Goal: Use online tool/utility: Utilize a website feature to perform a specific function

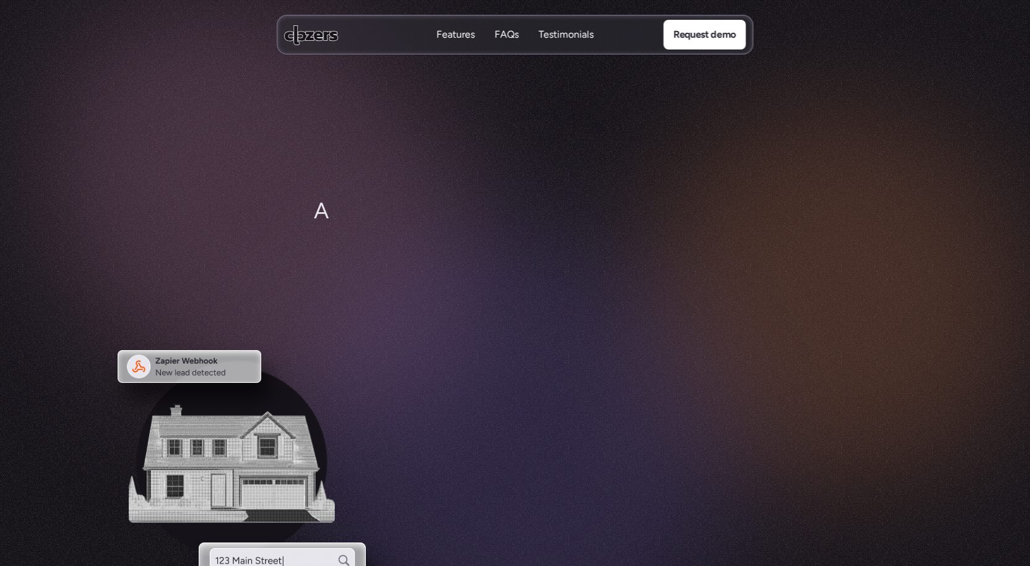
scroll to position [2982, 0]
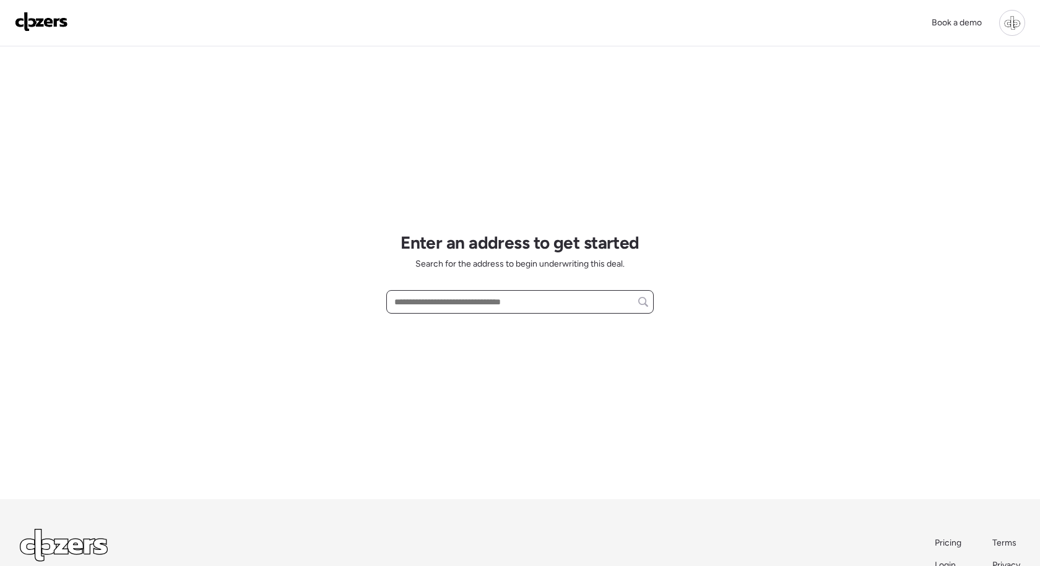
click at [544, 300] on input "text" at bounding box center [520, 301] width 256 height 17
click at [1007, 28] on div at bounding box center [1012, 23] width 26 height 26
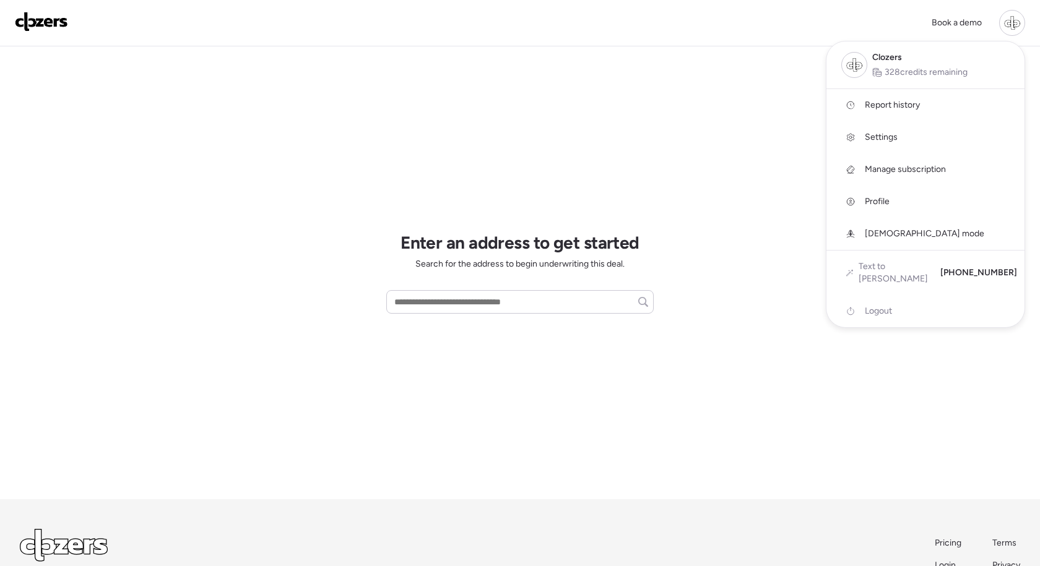
click at [906, 105] on span "Report history" at bounding box center [892, 105] width 55 height 12
click at [1005, 30] on div at bounding box center [1012, 23] width 26 height 26
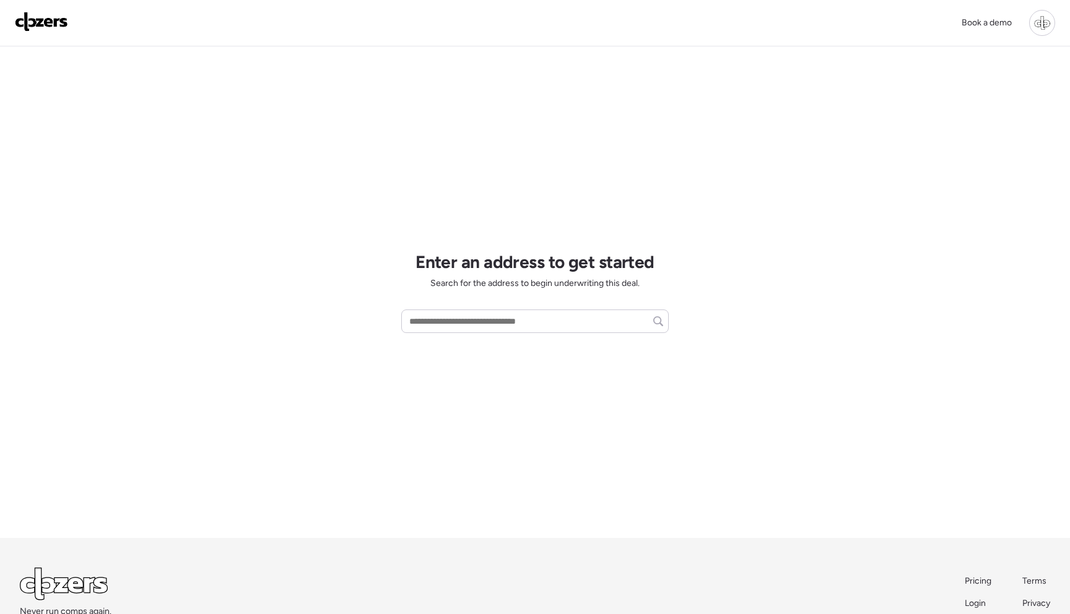
click at [472, 210] on div "Enter an address to get started Search for the address to begin underwriting th…" at bounding box center [534, 292] width 267 height 492
click at [1039, 275] on div "Book a demo Enter an address to get started Search for the address to begin und…" at bounding box center [535, 345] width 1070 height 690
click at [462, 324] on input "text" at bounding box center [535, 321] width 256 height 17
type input "********"
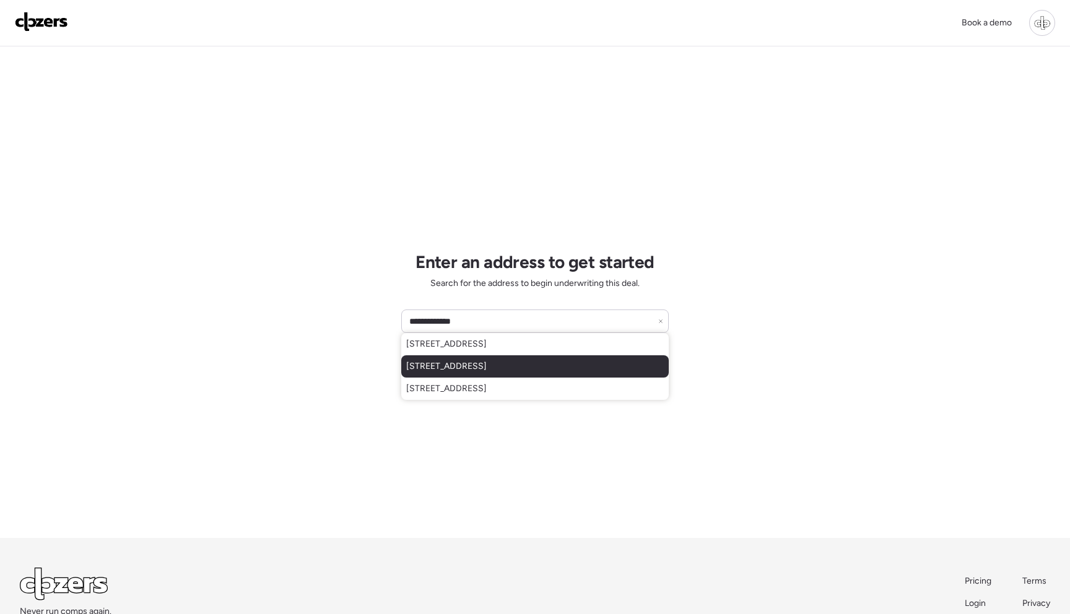
click at [609, 366] on div "1917 E Cornell Dr, Tempe, AZ, 85283" at bounding box center [534, 366] width 267 height 22
type input "**********"
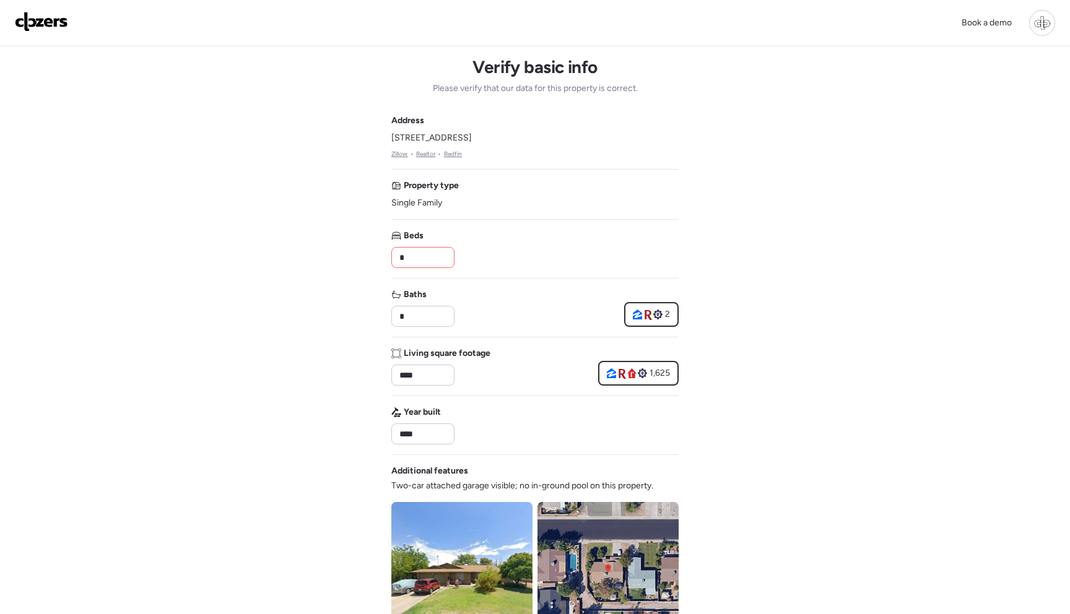
click at [428, 256] on input "*" at bounding box center [423, 257] width 52 height 17
type input "*"
click at [764, 274] on div "Book a demo Verify basic info Please verify that our data for this property is …" at bounding box center [535, 523] width 1070 height 1047
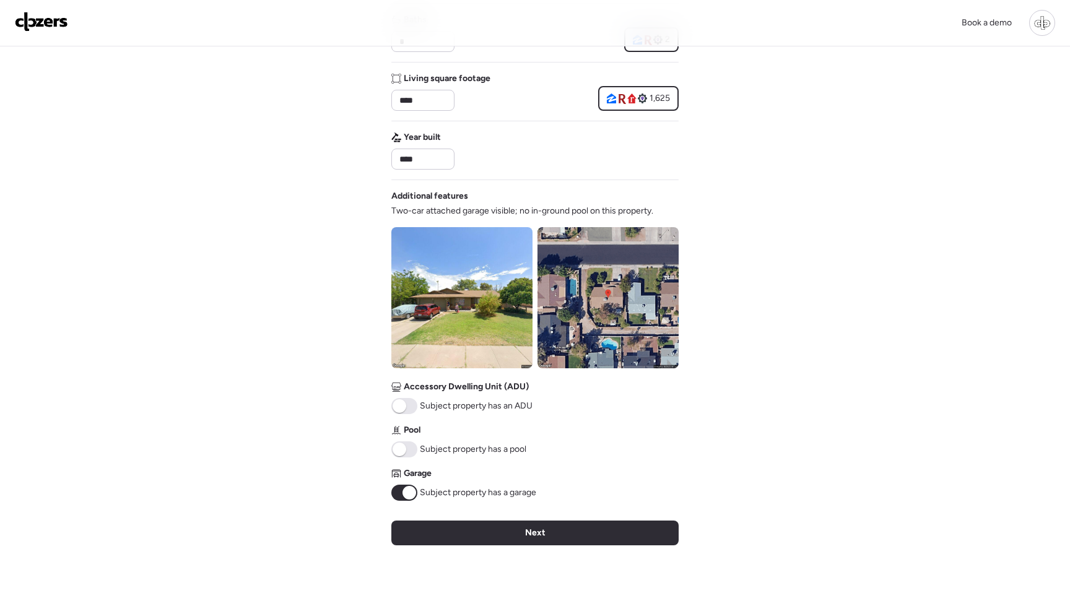
scroll to position [276, 0]
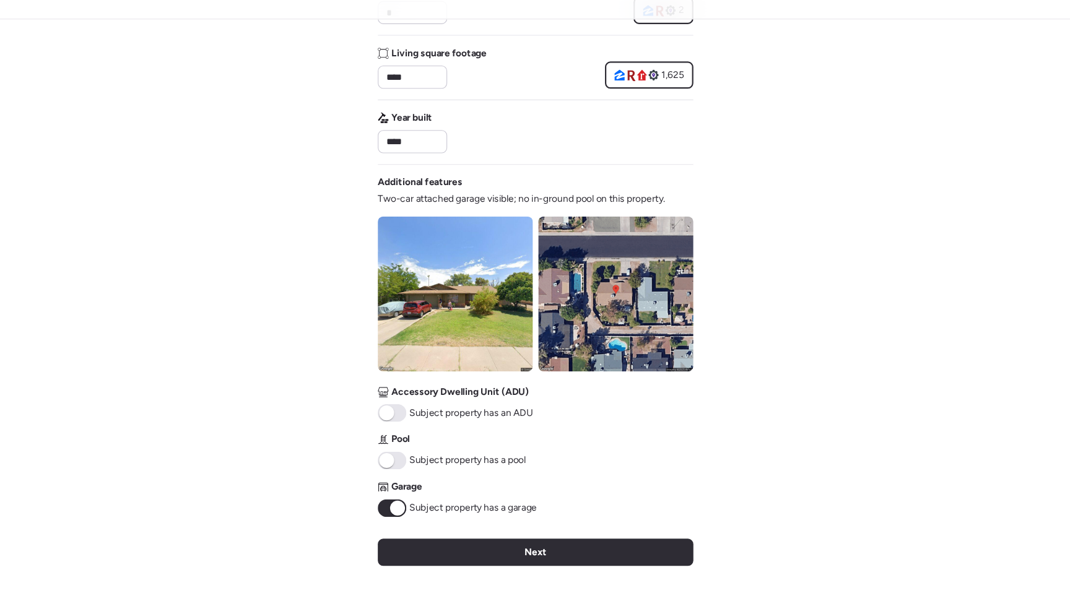
click at [487, 552] on div "Verify basic info Please verify that our data for this property is correct. Add…" at bounding box center [534, 194] width 287 height 848
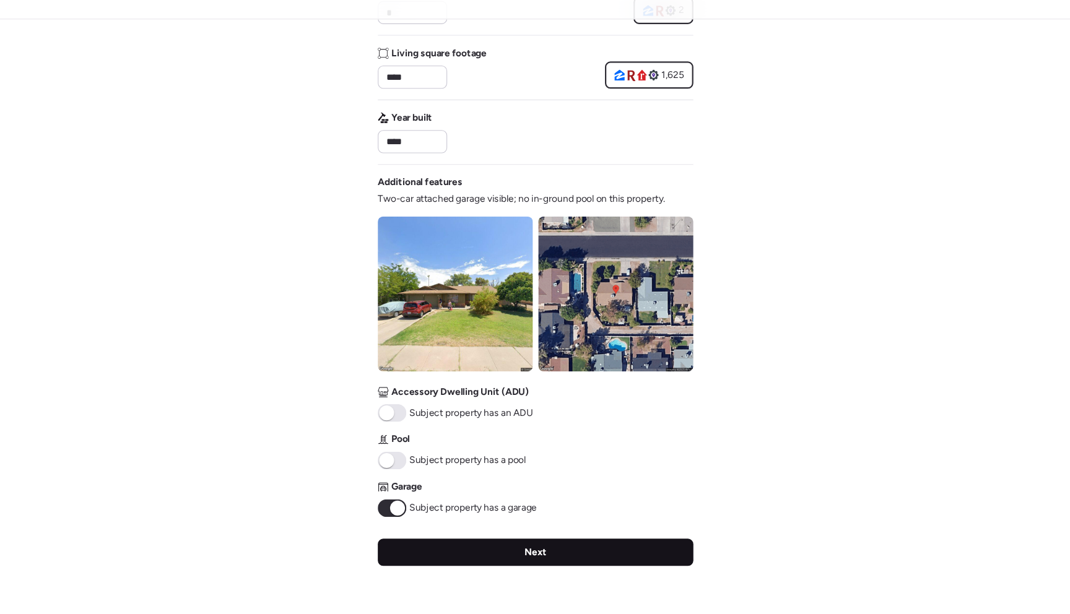
click at [487, 529] on div "Next" at bounding box center [534, 531] width 287 height 25
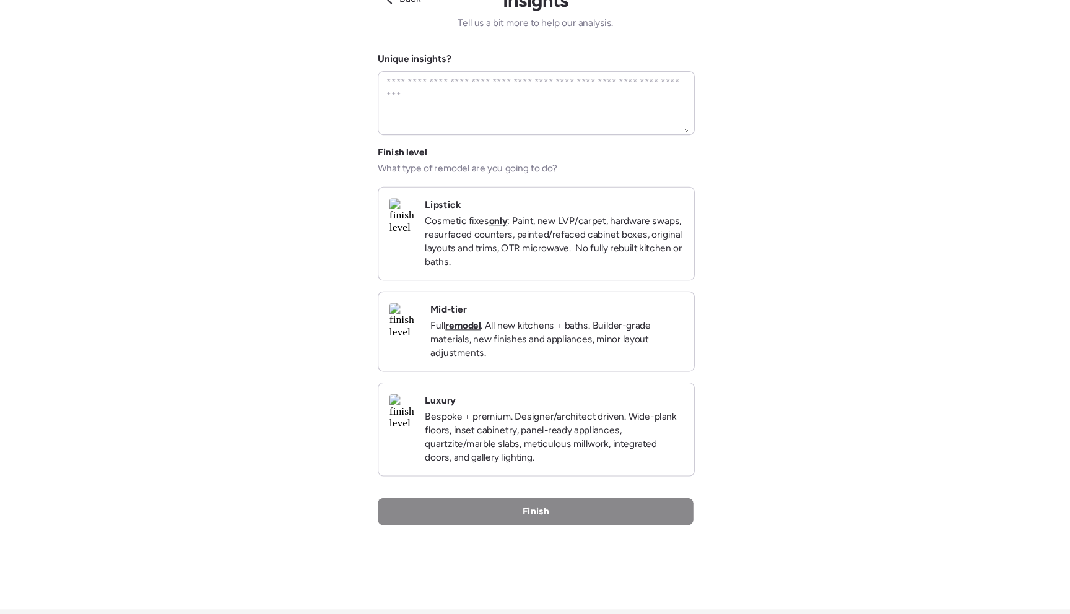
scroll to position [0, 0]
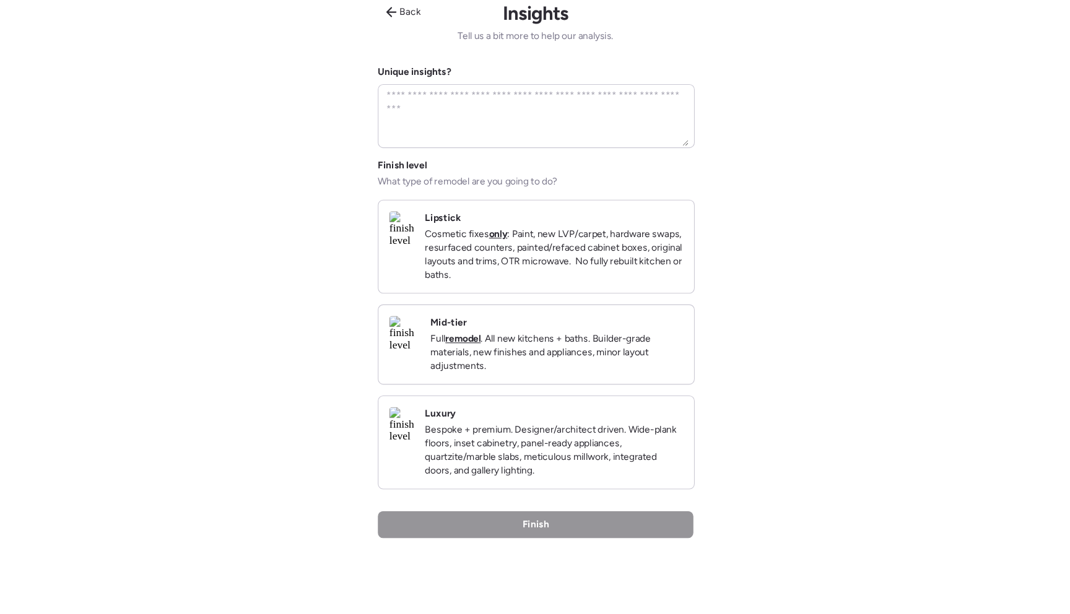
click at [616, 390] on p "Full remodel . All new kitchens + baths. Builder-grade materials, new finishes …" at bounding box center [554, 376] width 230 height 37
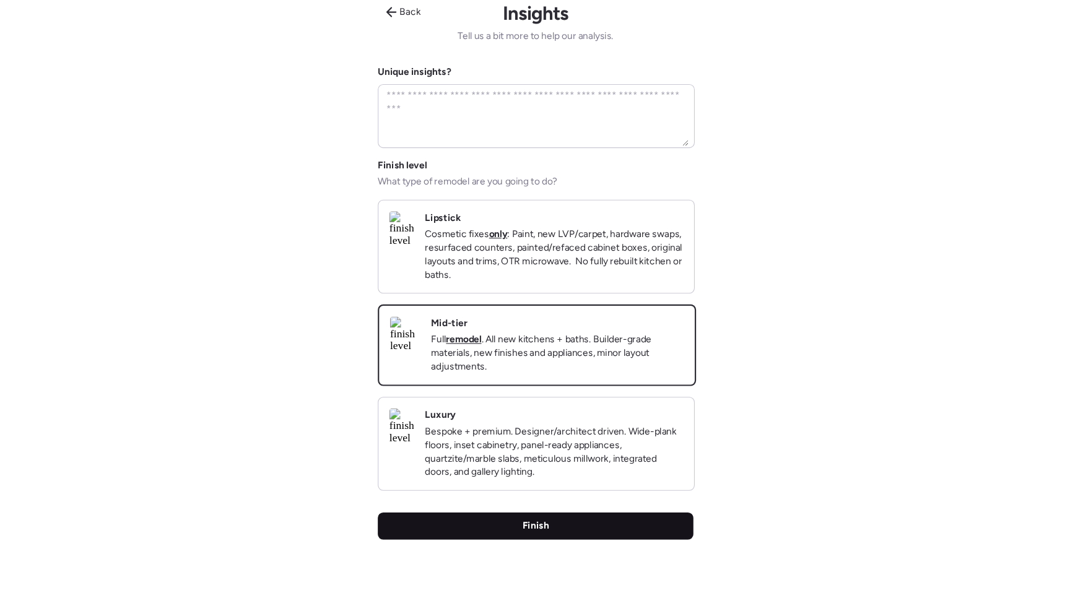
click at [548, 547] on div "Finish" at bounding box center [534, 534] width 287 height 25
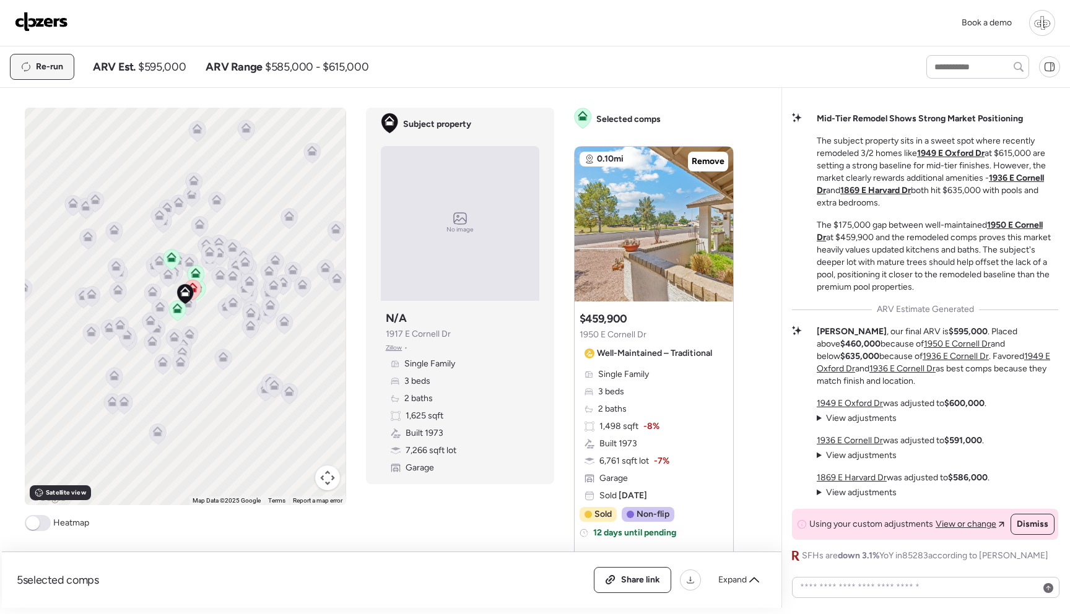
click at [54, 64] on span "Re-run" at bounding box center [49, 67] width 27 height 12
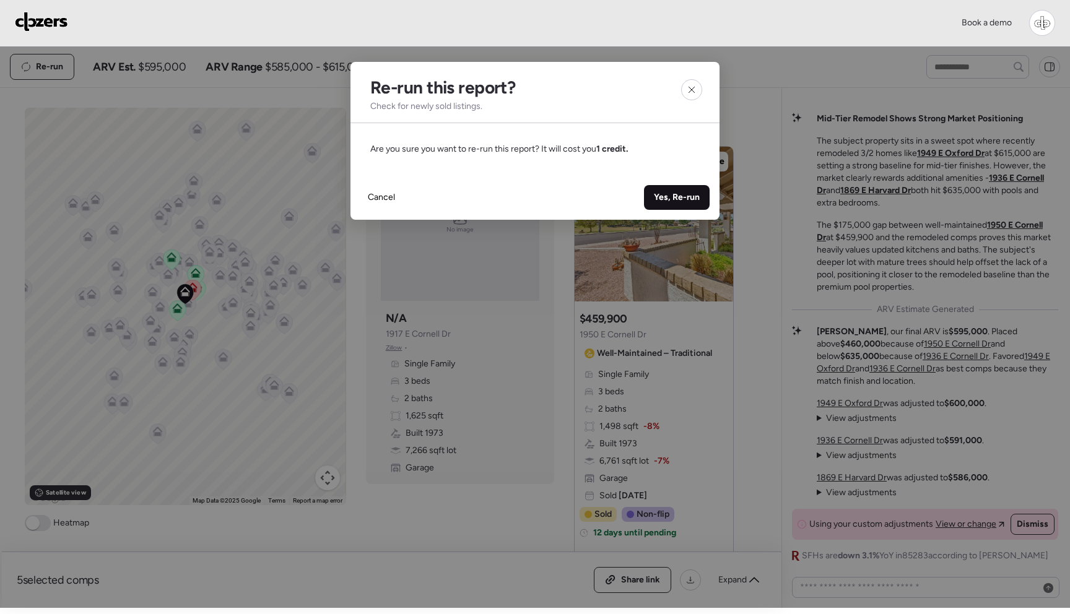
click at [672, 193] on span "Yes, Re-run" at bounding box center [677, 197] width 46 height 12
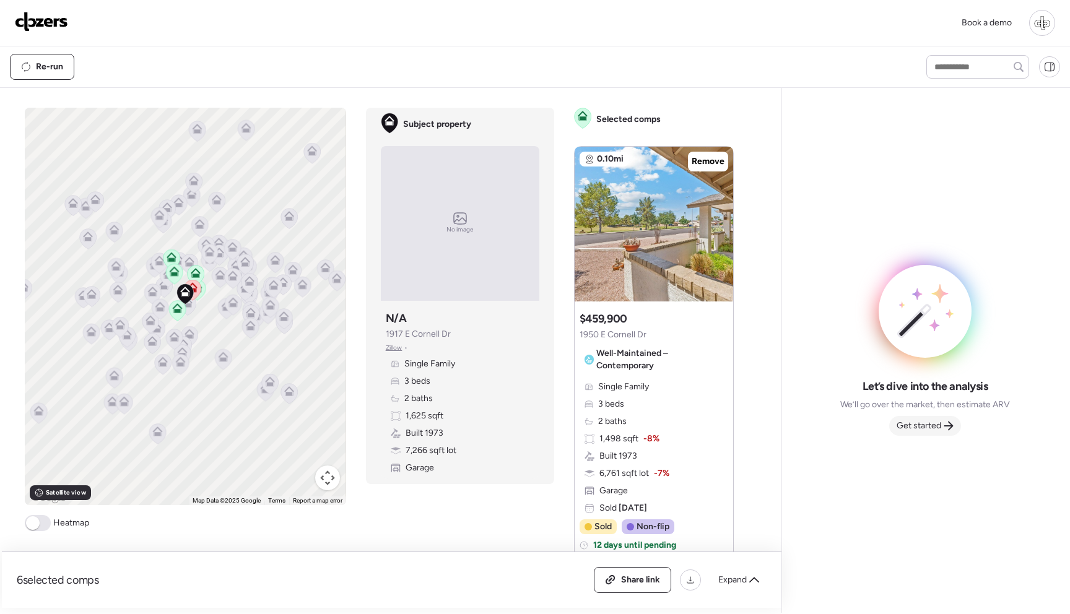
click at [919, 427] on span "Get started" at bounding box center [918, 426] width 45 height 12
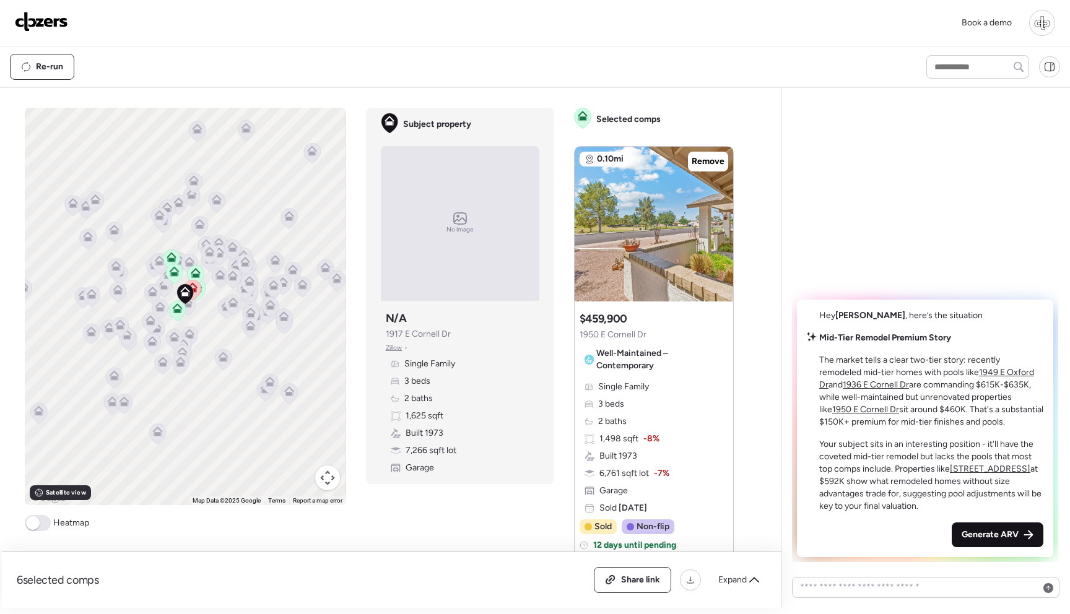
click at [991, 526] on div "Generate ARV" at bounding box center [997, 534] width 92 height 25
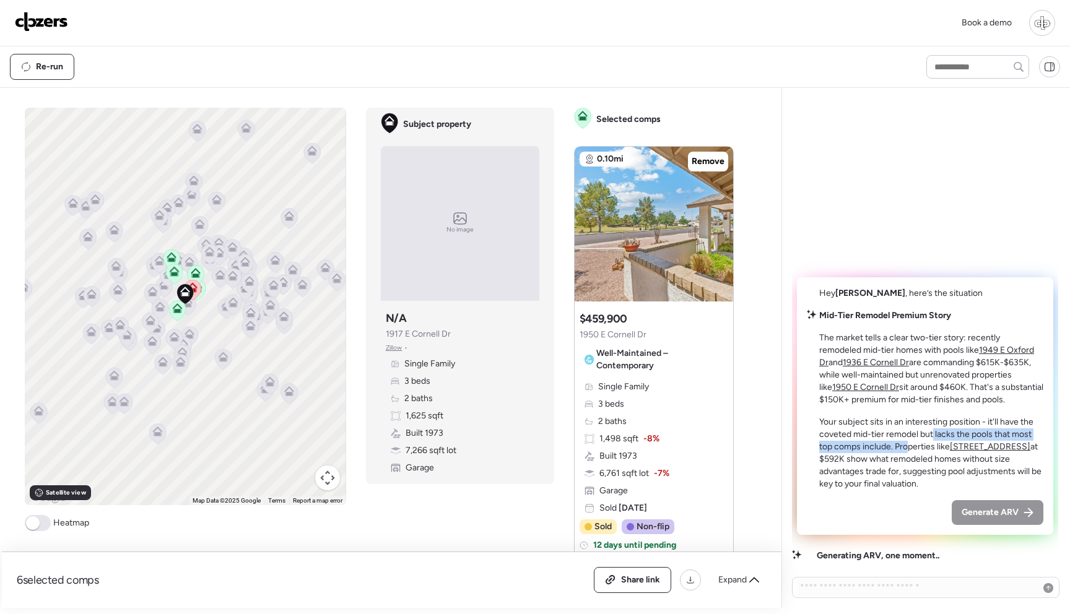
drag, startPoint x: 934, startPoint y: 437, endPoint x: 909, endPoint y: 451, distance: 27.7
click at [909, 451] on p "Your subject sits in an interesting position - it'll have the coveted mid-tier …" at bounding box center [931, 453] width 224 height 74
click at [929, 483] on p "Your subject sits in an interesting position - it'll have the coveted mid-tier …" at bounding box center [931, 453] width 224 height 74
drag, startPoint x: 899, startPoint y: 474, endPoint x: 936, endPoint y: 491, distance: 40.7
click at [937, 491] on div "Hey Madalyn , here’s the situation Mid-Tier Remodel Premium Story The market te…" at bounding box center [925, 406] width 256 height 258
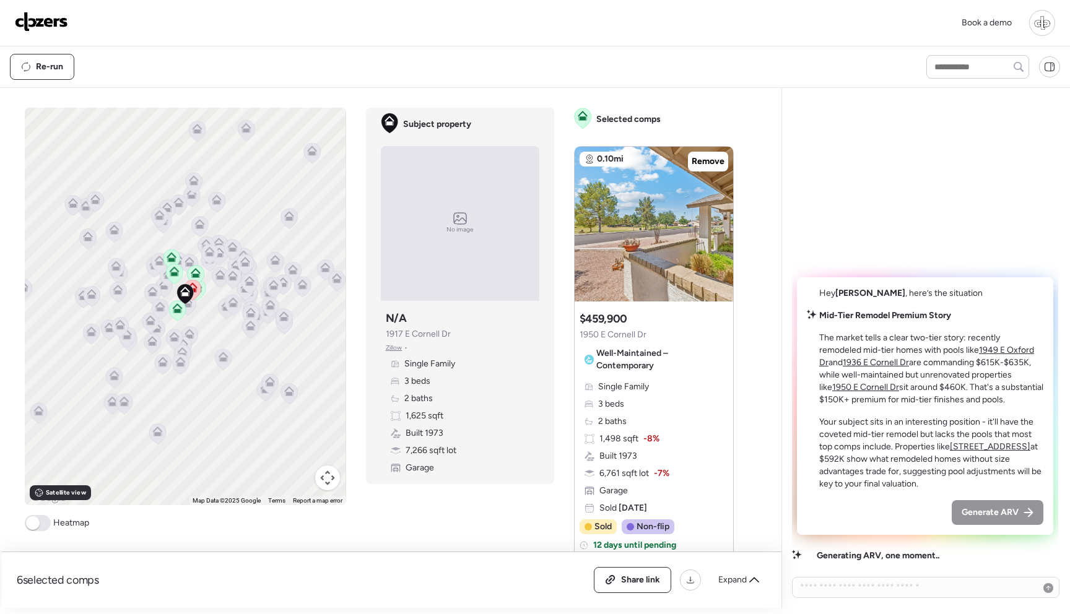
click at [932, 433] on p "Your subject sits in an interesting position - it'll have the coveted mid-tier …" at bounding box center [931, 453] width 224 height 74
click at [847, 365] on u "1936 E Cornell Dr" at bounding box center [876, 362] width 66 height 11
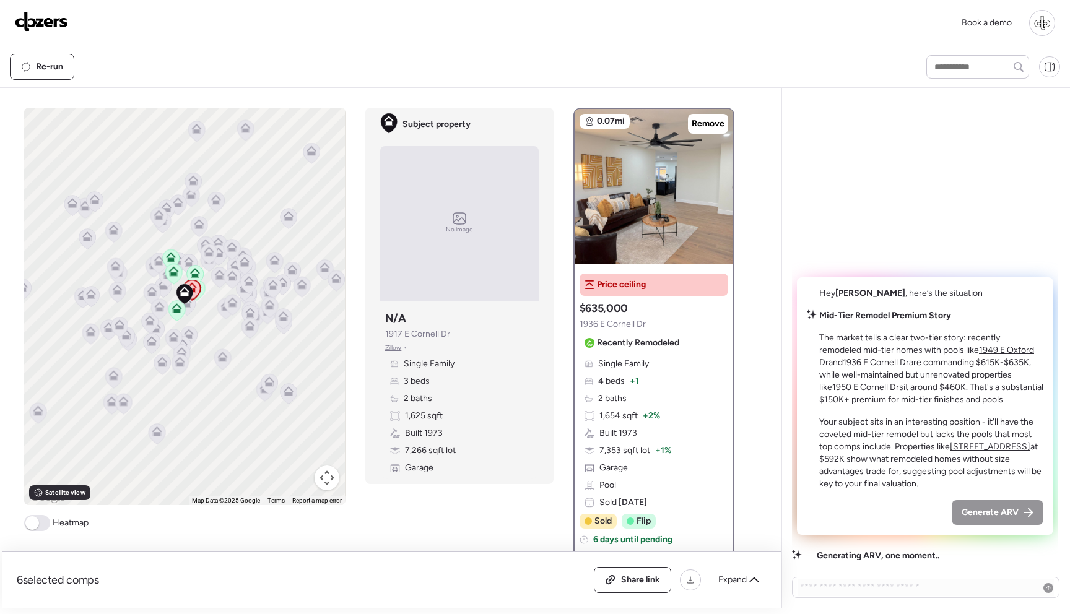
click at [899, 382] on u "1950 E Cornell Dr" at bounding box center [865, 387] width 67 height 11
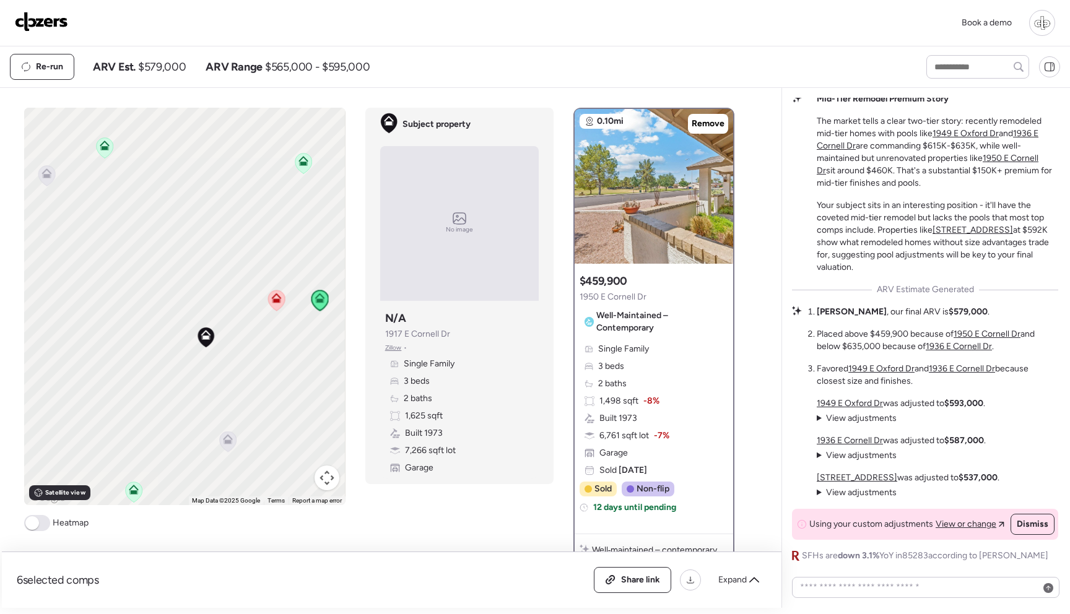
drag, startPoint x: 236, startPoint y: 407, endPoint x: 220, endPoint y: 356, distance: 53.1
click at [220, 356] on div "To activate drag with keyboard, press Alt + Enter. Once in keyboard drag state,…" at bounding box center [184, 306] width 321 height 397
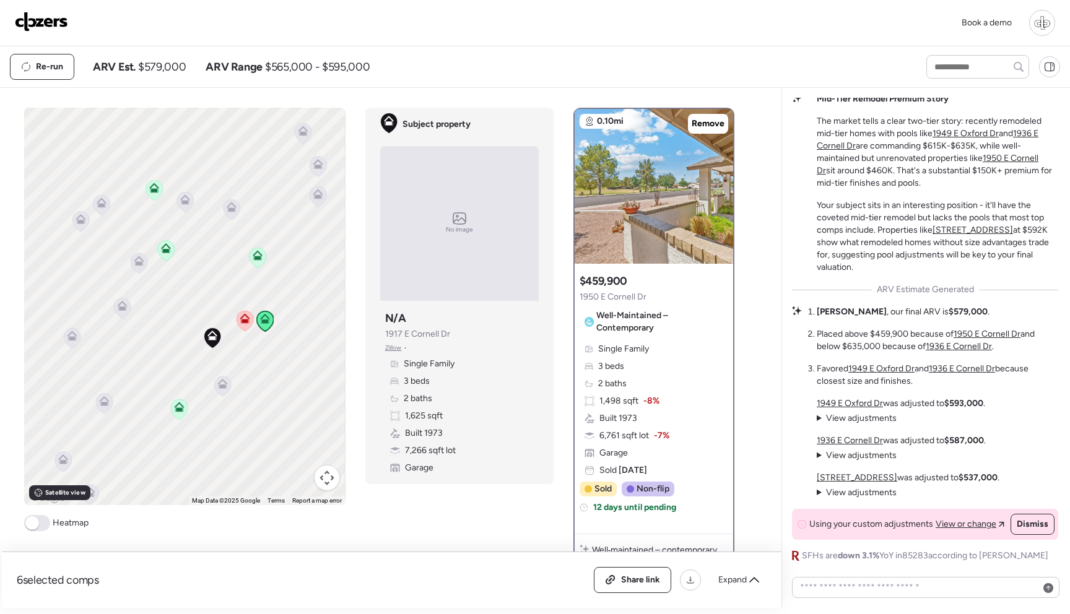
click at [859, 418] on span "View adjustments" at bounding box center [861, 418] width 71 height 11
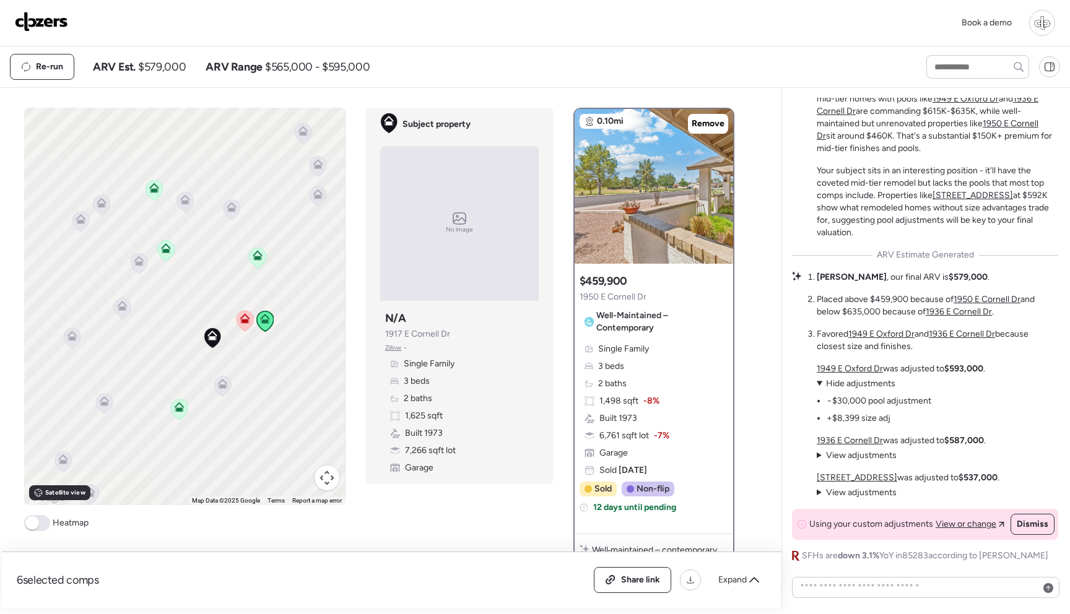
click at [853, 460] on span "View adjustments" at bounding box center [861, 455] width 71 height 11
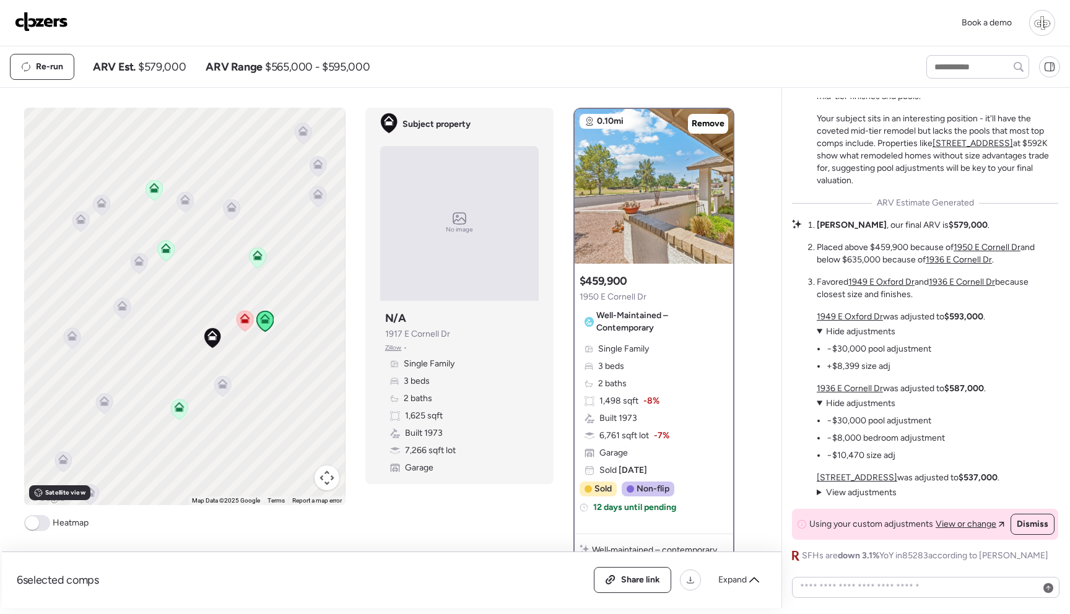
click at [856, 494] on span "View adjustments" at bounding box center [861, 492] width 71 height 11
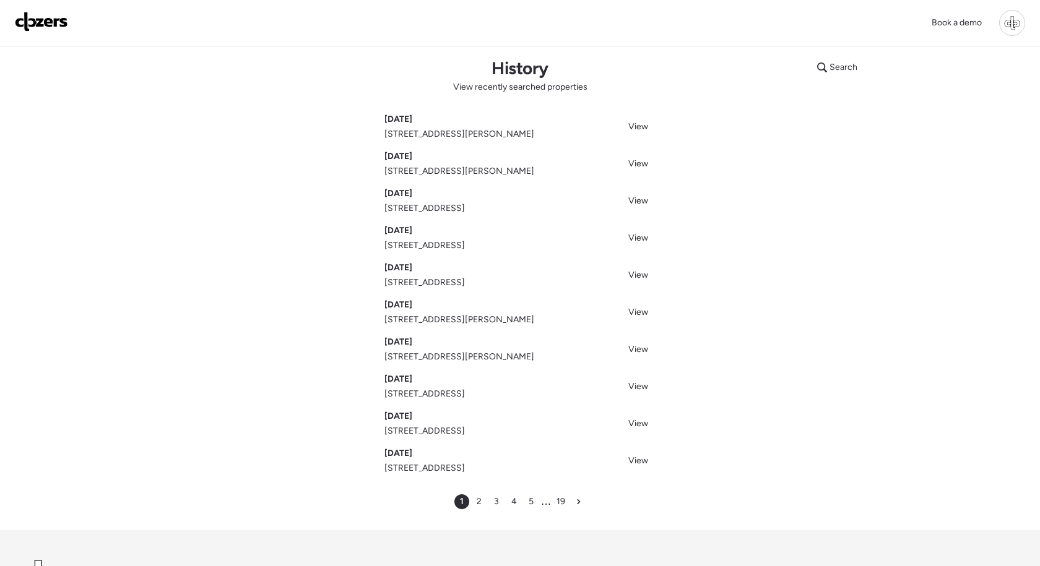
scroll to position [7, 0]
drag, startPoint x: 383, startPoint y: 173, endPoint x: 512, endPoint y: 180, distance: 128.9
click at [513, 180] on div "Search History View recently searched properties Sep 08, 2025 1502 E Annie St, …" at bounding box center [520, 285] width 867 height 493
